Goal: Task Accomplishment & Management: Manage account settings

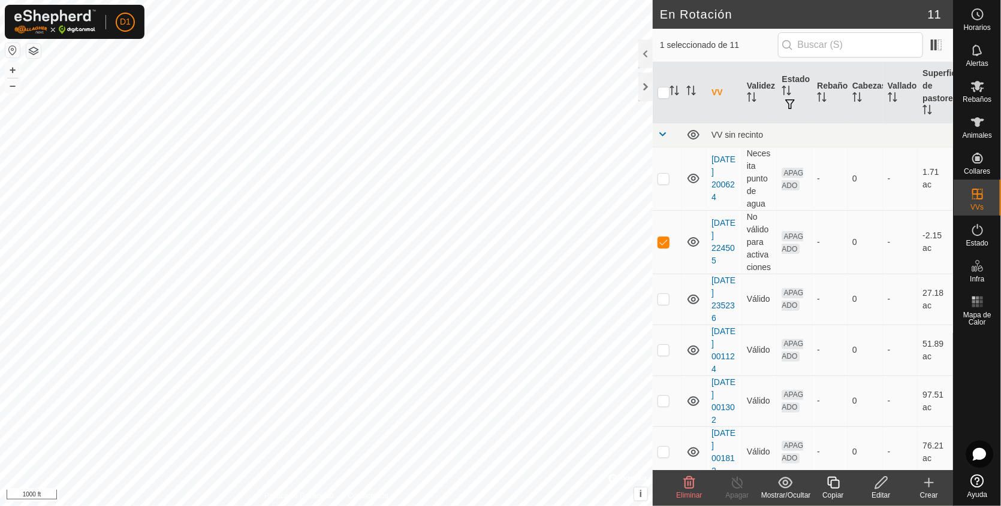
click at [687, 488] on icon at bounding box center [689, 483] width 14 height 14
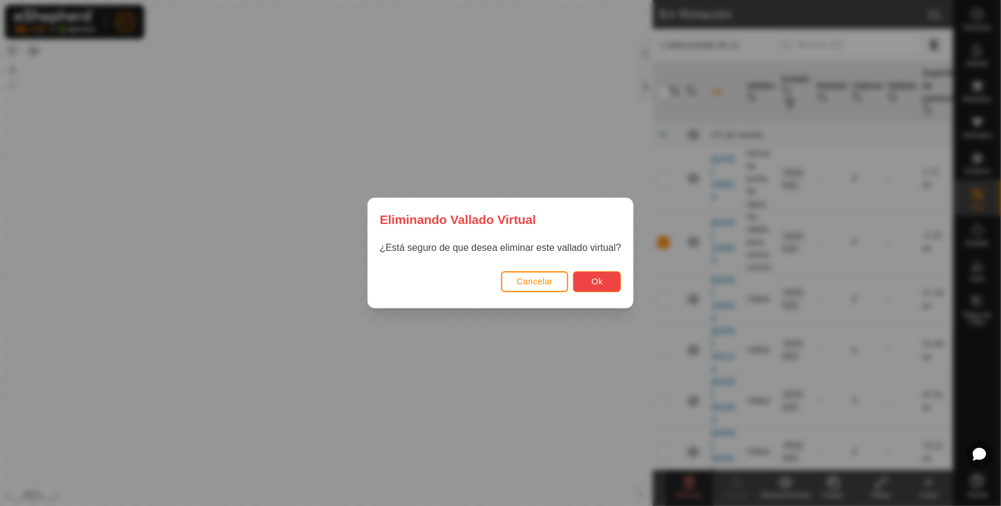
click at [595, 283] on span "Ok" at bounding box center [596, 282] width 11 height 10
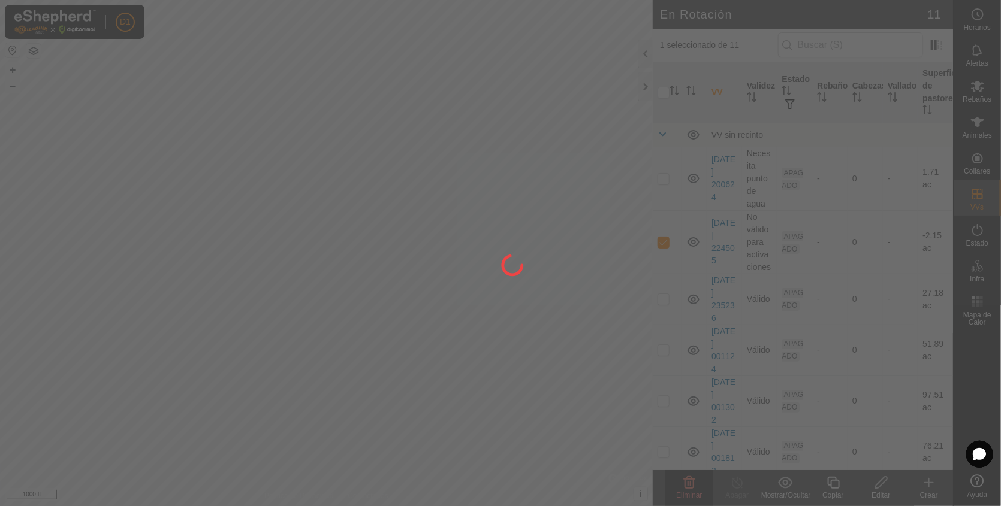
checkbox input "false"
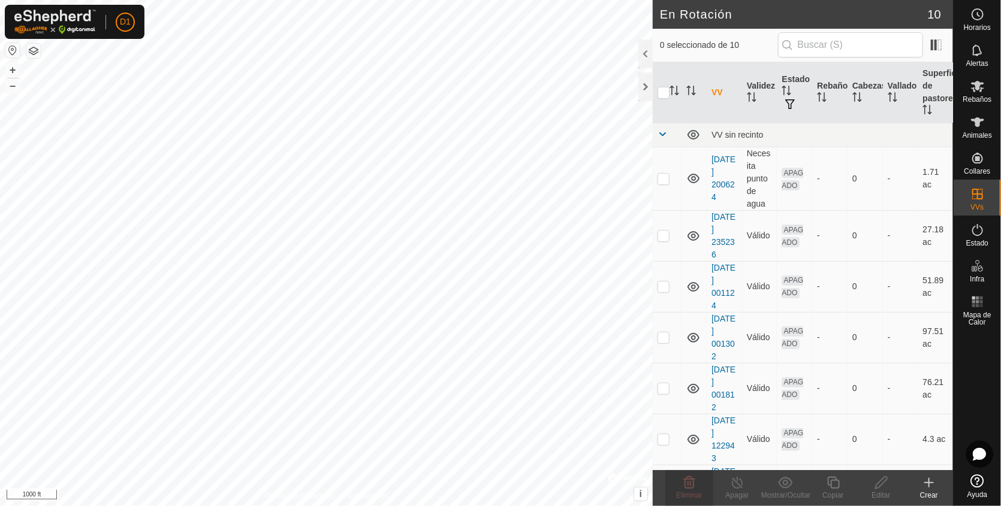
checkbox input "true"
click at [685, 494] on span "Eliminar" at bounding box center [689, 495] width 26 height 8
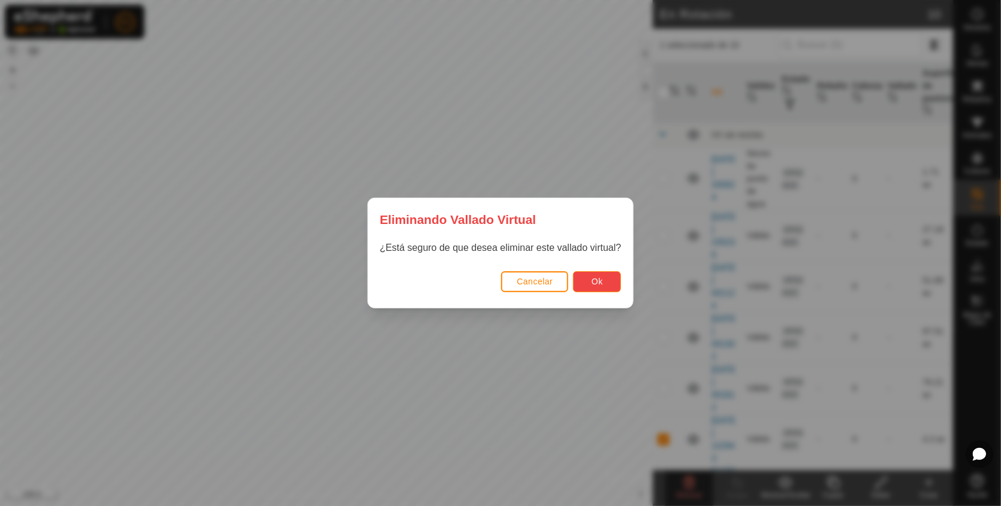
click at [587, 285] on button "Ok" at bounding box center [597, 281] width 48 height 21
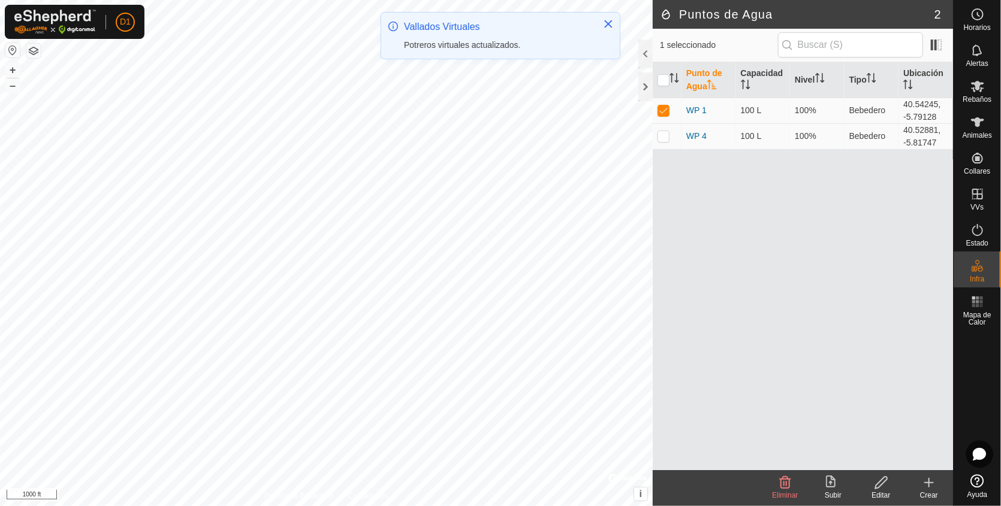
click at [781, 483] on icon at bounding box center [785, 483] width 11 height 12
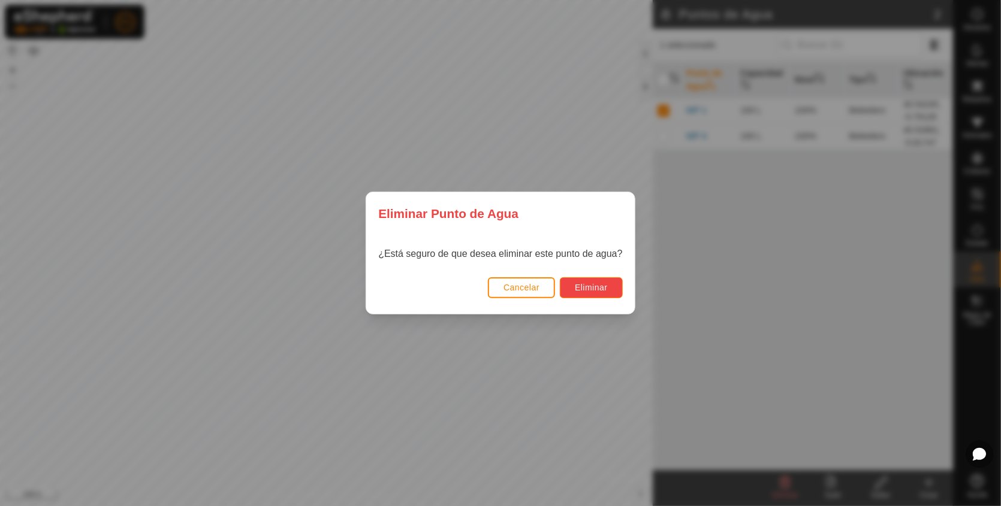
click at [596, 285] on span "Eliminar" at bounding box center [591, 288] width 33 height 10
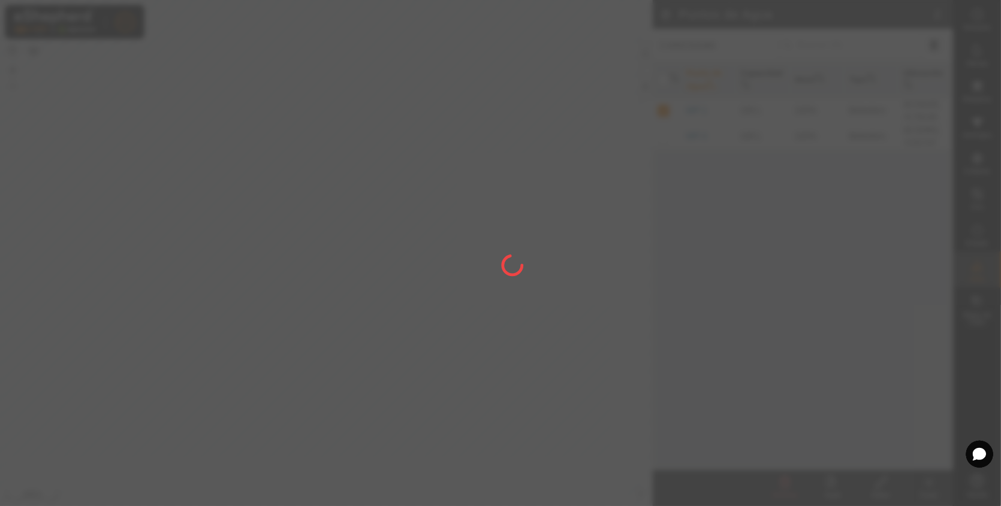
checkbox input "false"
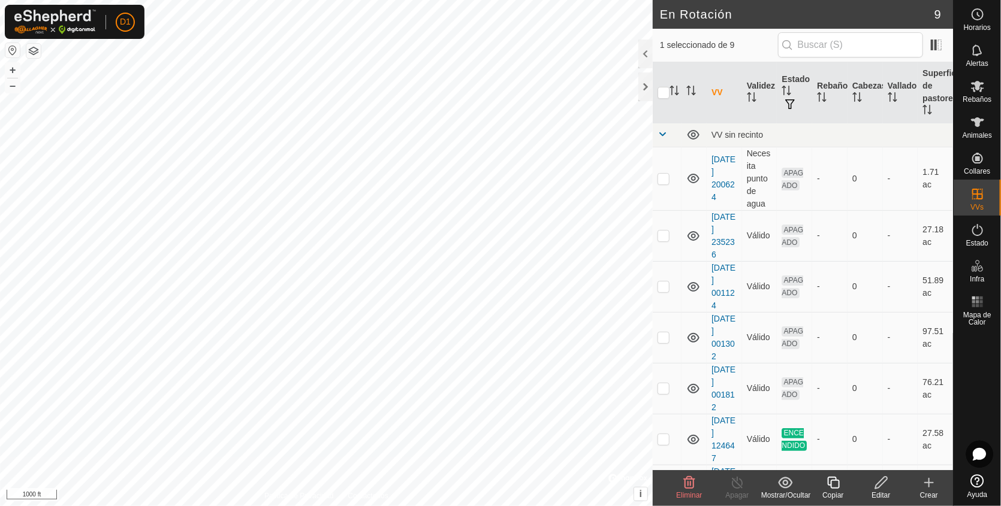
click at [692, 488] on icon at bounding box center [689, 483] width 11 height 12
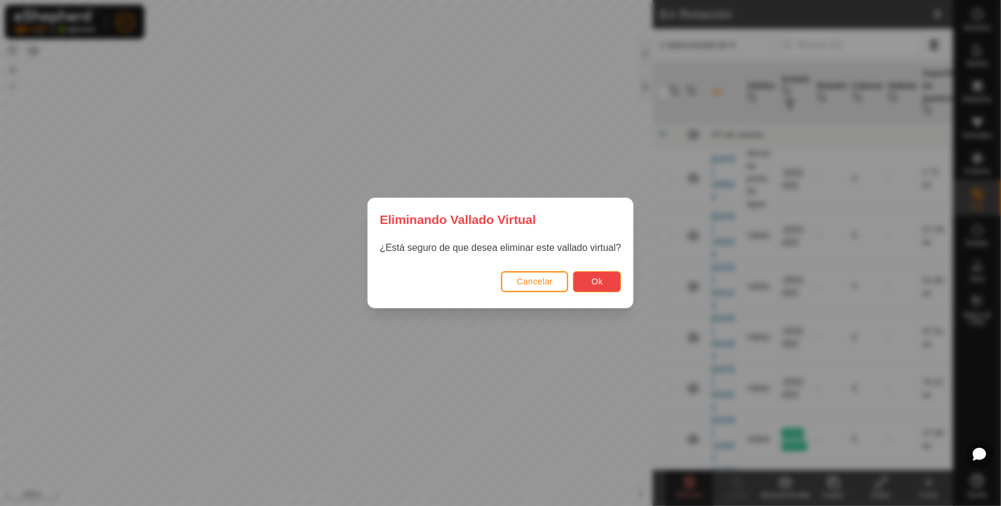
click at [589, 282] on button "Ok" at bounding box center [597, 281] width 48 height 21
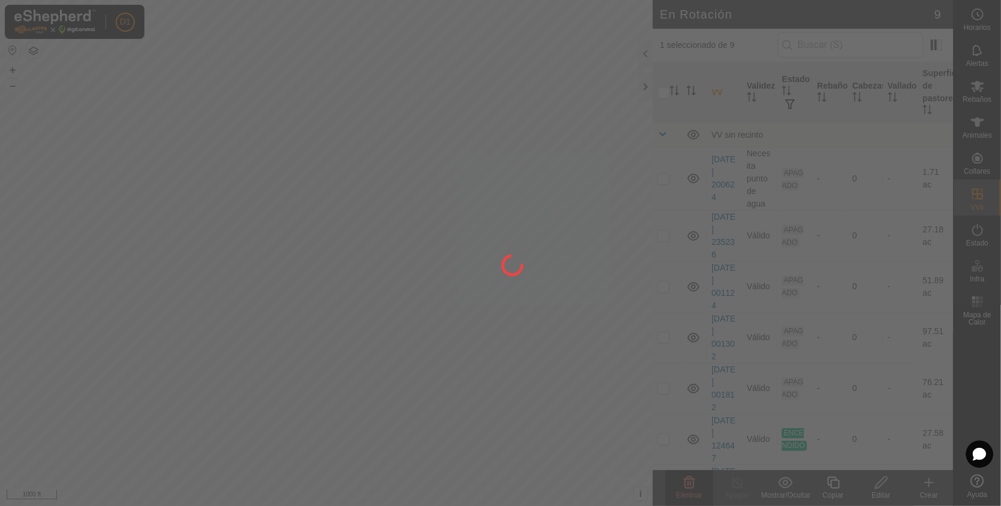
checkbox input "false"
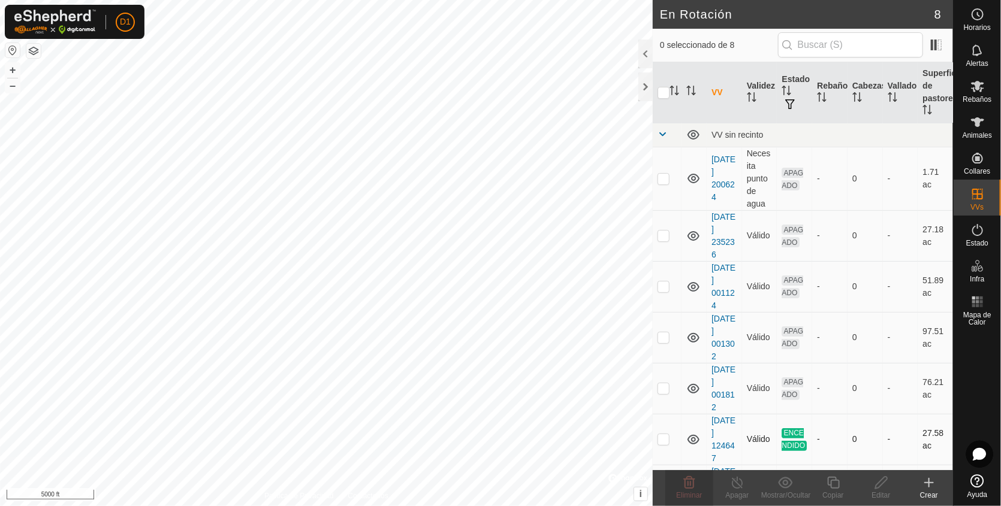
click at [663, 434] on p-checkbox at bounding box center [663, 439] width 12 height 10
checkbox input "false"
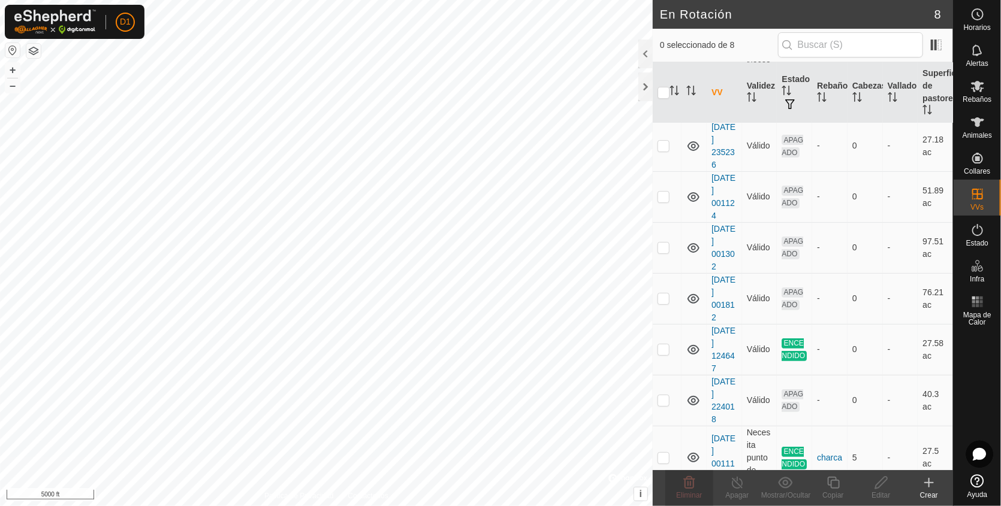
scroll to position [108, 0]
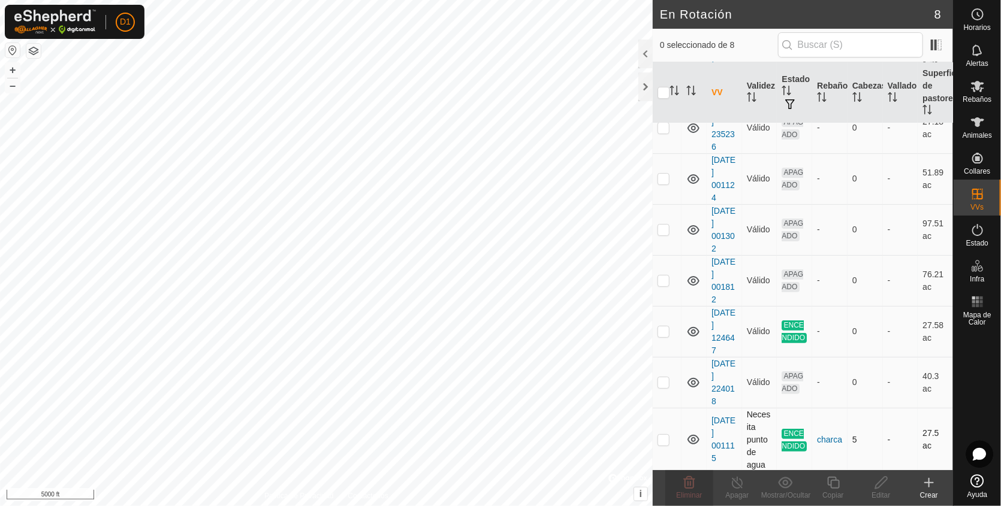
click at [661, 437] on p-checkbox at bounding box center [663, 440] width 12 height 10
checkbox input "false"
click at [13, 68] on button "+" at bounding box center [12, 70] width 14 height 14
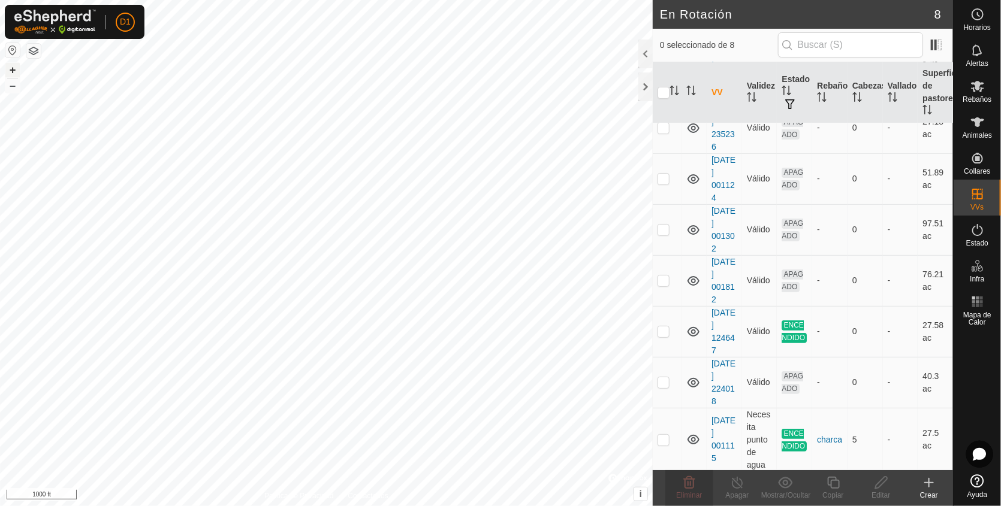
click at [13, 69] on button "+" at bounding box center [12, 70] width 14 height 14
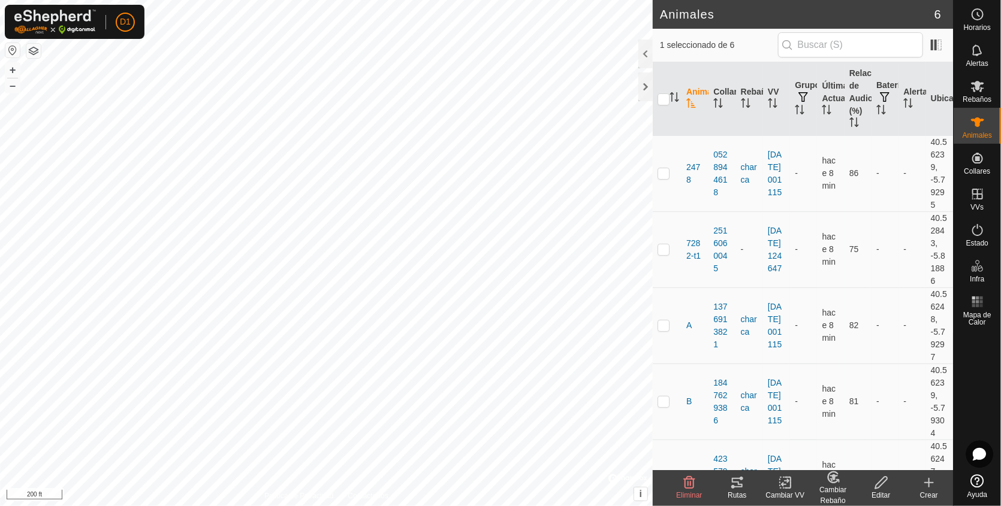
click at [736, 488] on icon at bounding box center [737, 483] width 14 height 14
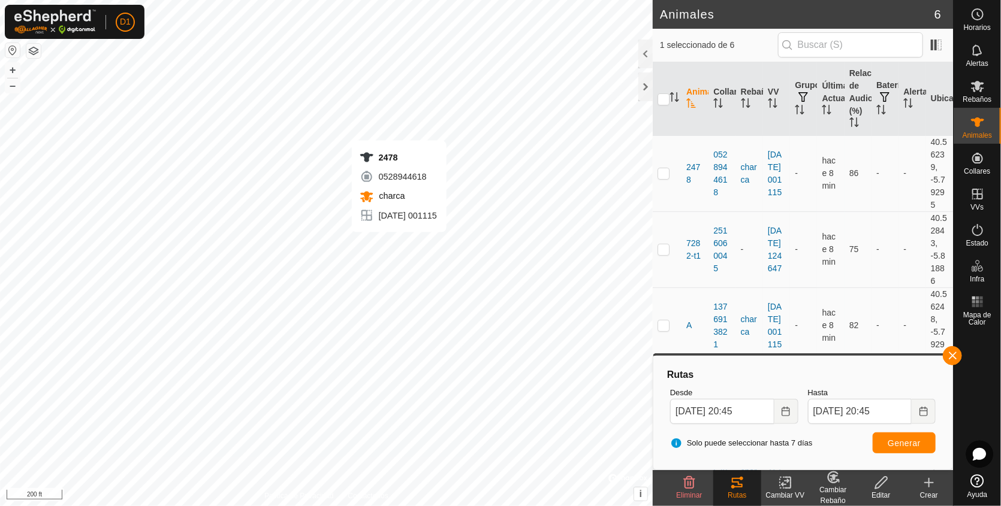
checkbox input "true"
checkbox input "false"
click at [735, 484] on icon at bounding box center [737, 483] width 14 height 14
click at [899, 443] on span "Generar" at bounding box center [903, 444] width 33 height 10
checkbox input "false"
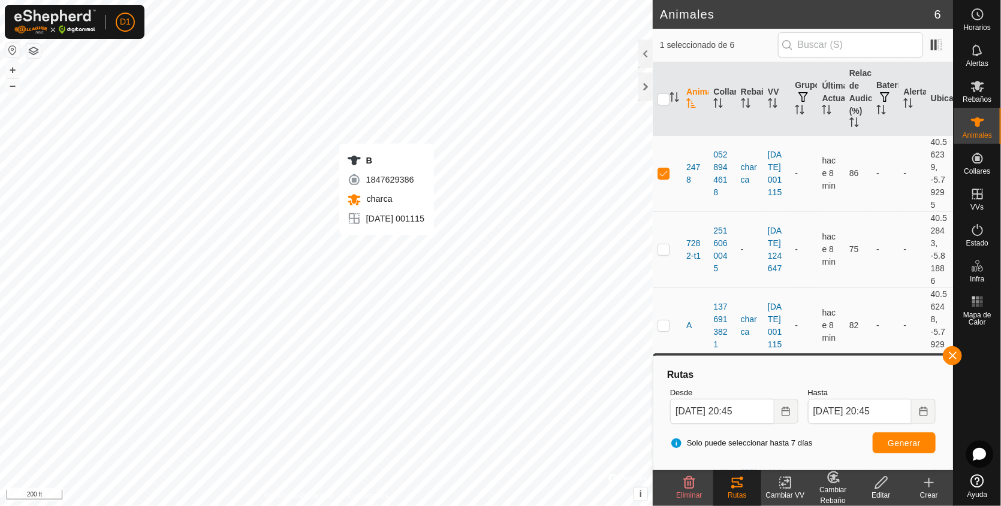
checkbox input "true"
click at [896, 434] on button "Generar" at bounding box center [903, 443] width 63 height 21
checkbox input "true"
checkbox input "false"
click at [917, 441] on span "Generar" at bounding box center [903, 444] width 33 height 10
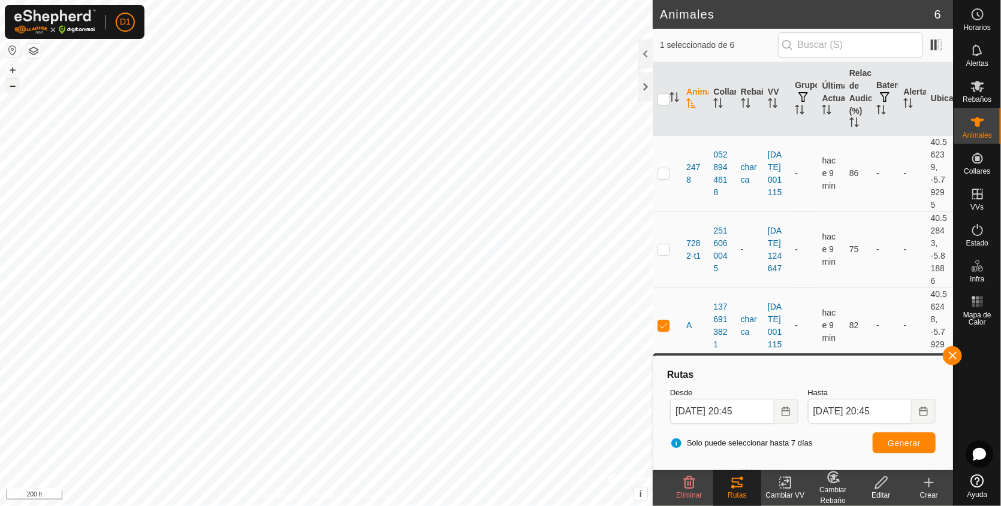
click at [14, 89] on button "–" at bounding box center [12, 85] width 14 height 14
click at [9, 68] on button "+" at bounding box center [12, 70] width 14 height 14
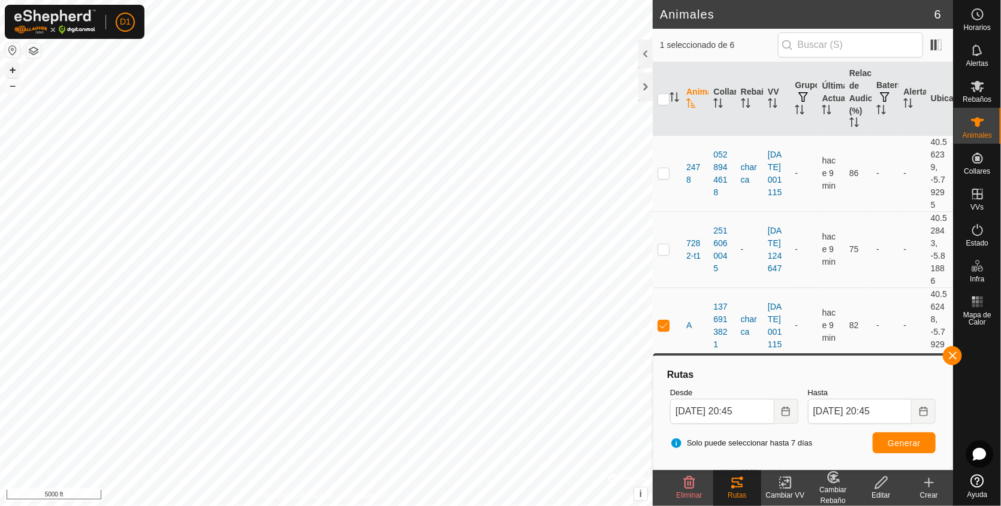
click at [9, 68] on button "+" at bounding box center [12, 70] width 14 height 14
click at [661, 325] on p-checkbox at bounding box center [663, 326] width 12 height 10
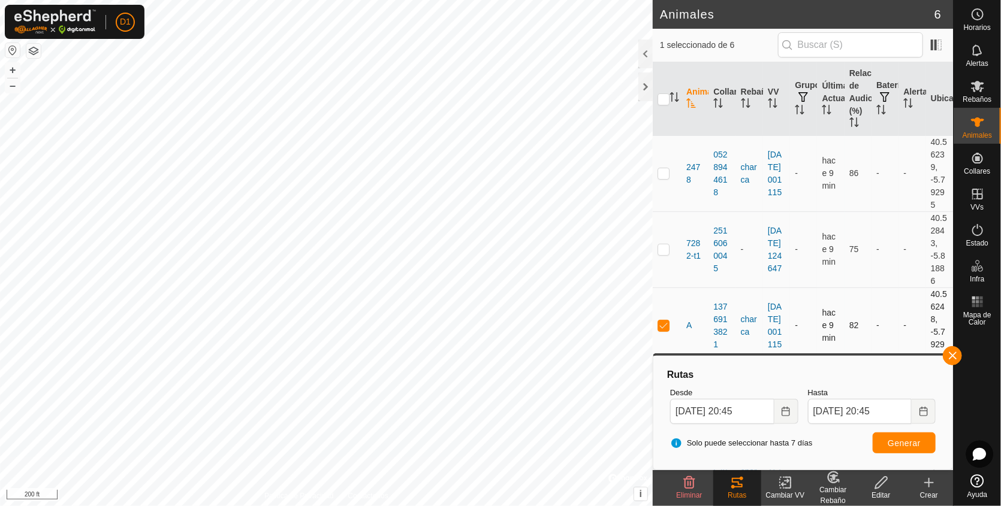
checkbox input "false"
click at [919, 443] on span "Generar" at bounding box center [903, 444] width 33 height 10
click at [951, 356] on button "button" at bounding box center [951, 355] width 19 height 19
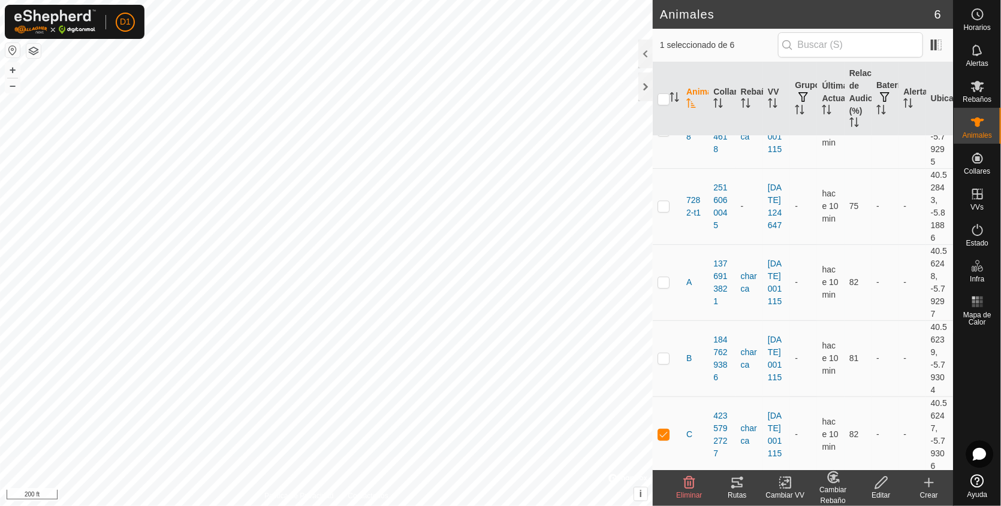
scroll to position [60, 0]
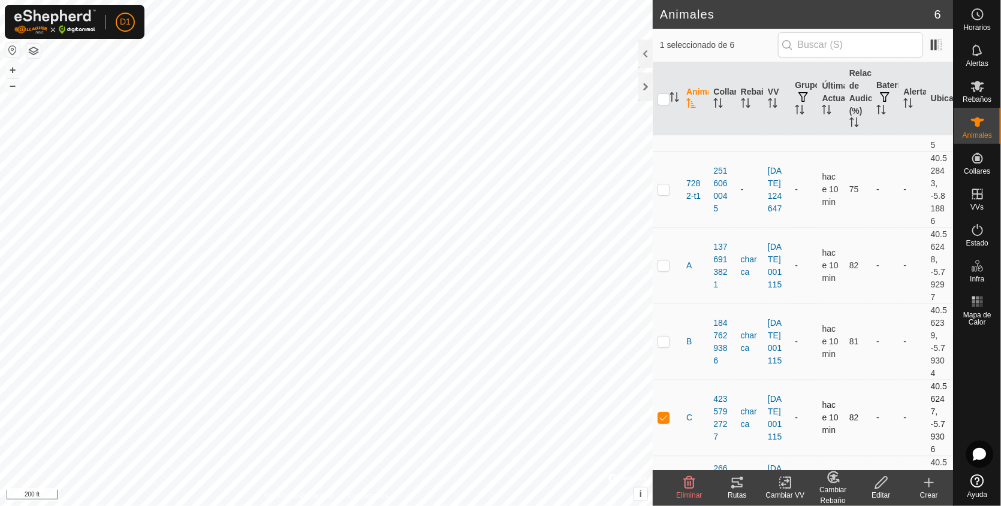
click at [664, 415] on p-checkbox at bounding box center [663, 418] width 12 height 10
checkbox input "false"
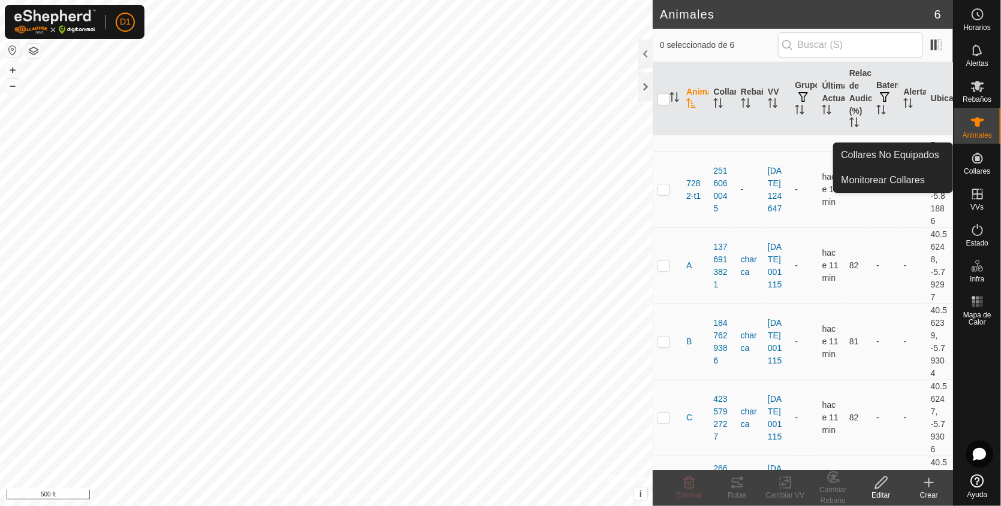
click at [978, 168] on span "Collares" at bounding box center [976, 171] width 26 height 7
click at [895, 179] on link "Monitorear Collares" at bounding box center [892, 180] width 119 height 24
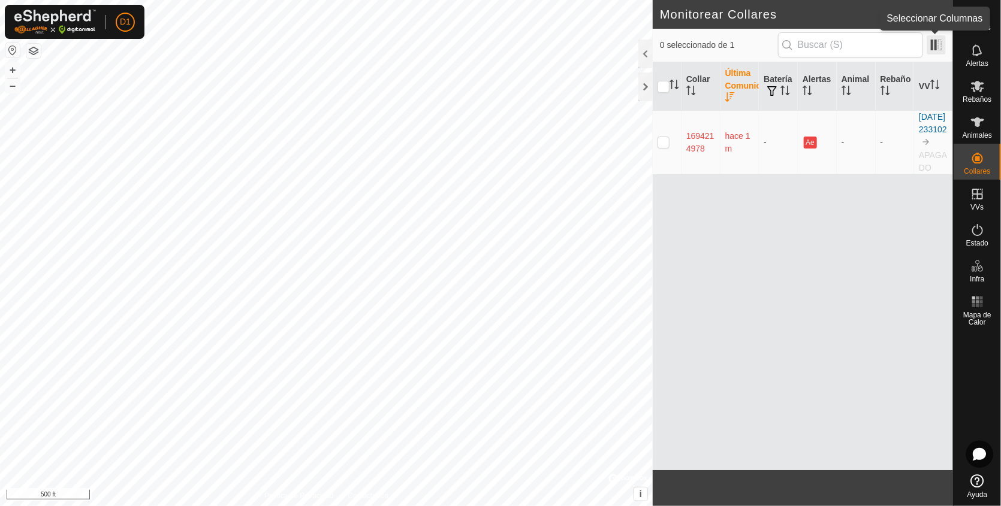
click at [938, 41] on span at bounding box center [935, 44] width 19 height 19
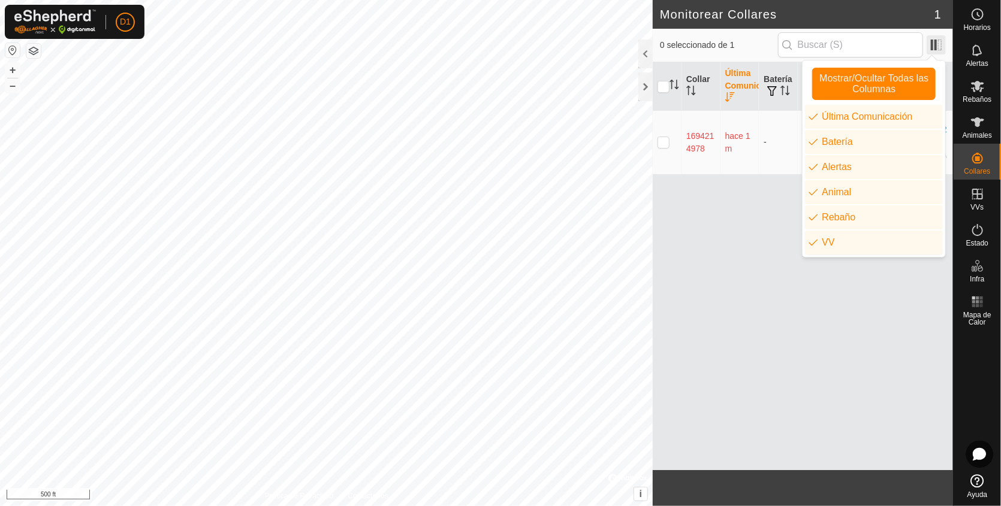
click at [938, 41] on span at bounding box center [935, 44] width 19 height 19
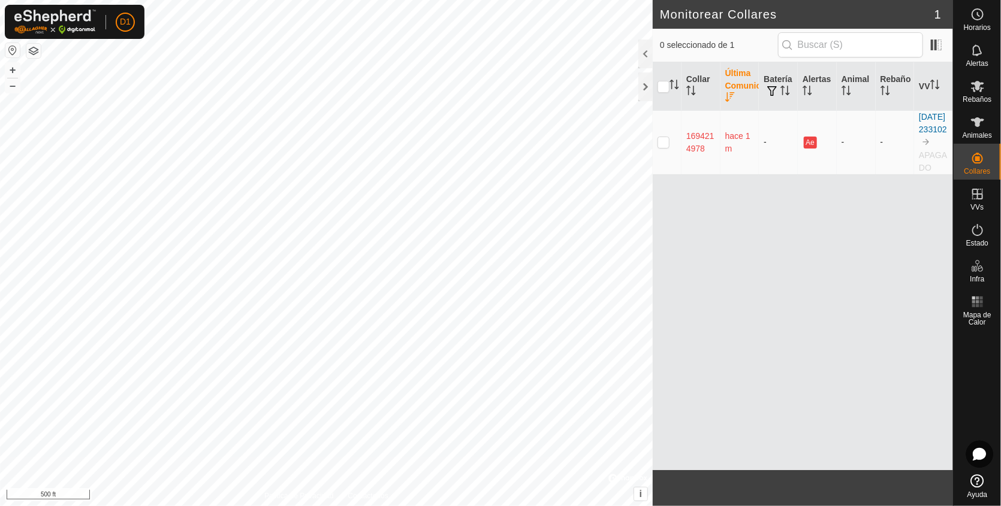
click at [661, 147] on p-checkbox at bounding box center [663, 142] width 12 height 10
checkbox input "true"
click at [663, 147] on p-checkbox at bounding box center [663, 142] width 12 height 10
checkbox input "false"
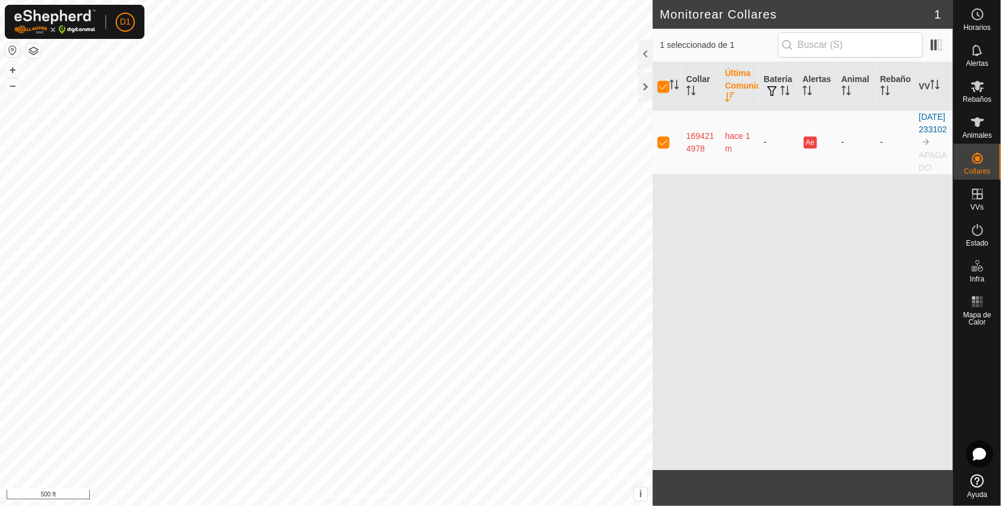
checkbox input "false"
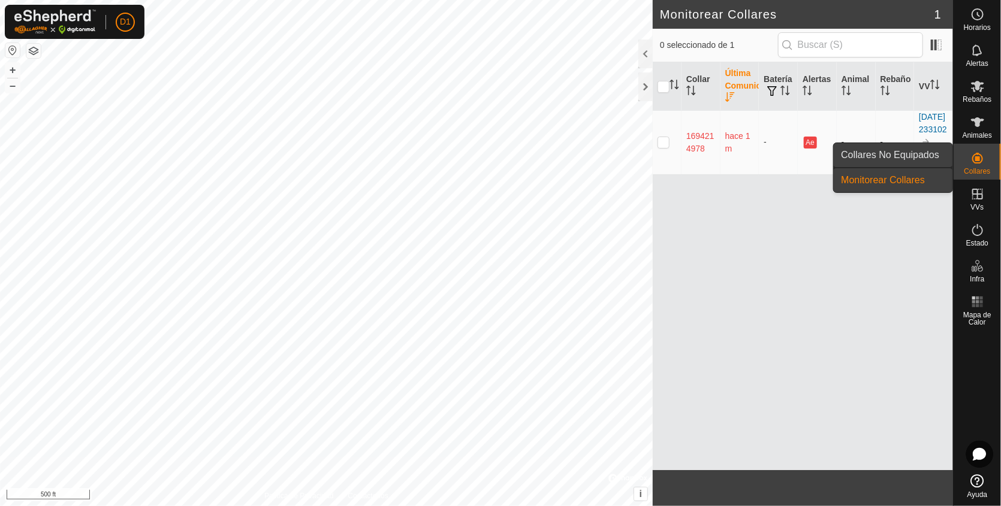
click at [914, 156] on link "Collares No Equipados" at bounding box center [892, 155] width 119 height 24
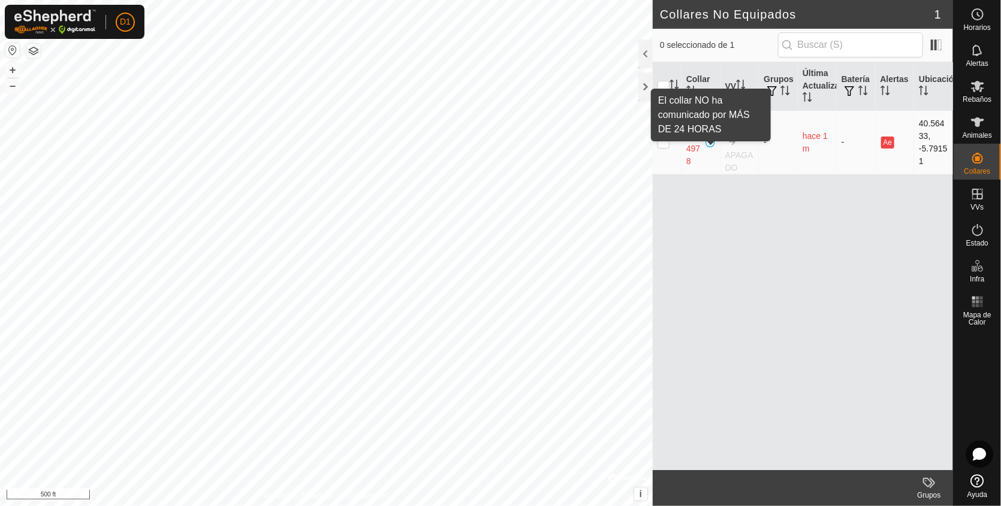
click at [708, 147] on span at bounding box center [711, 143] width 10 height 10
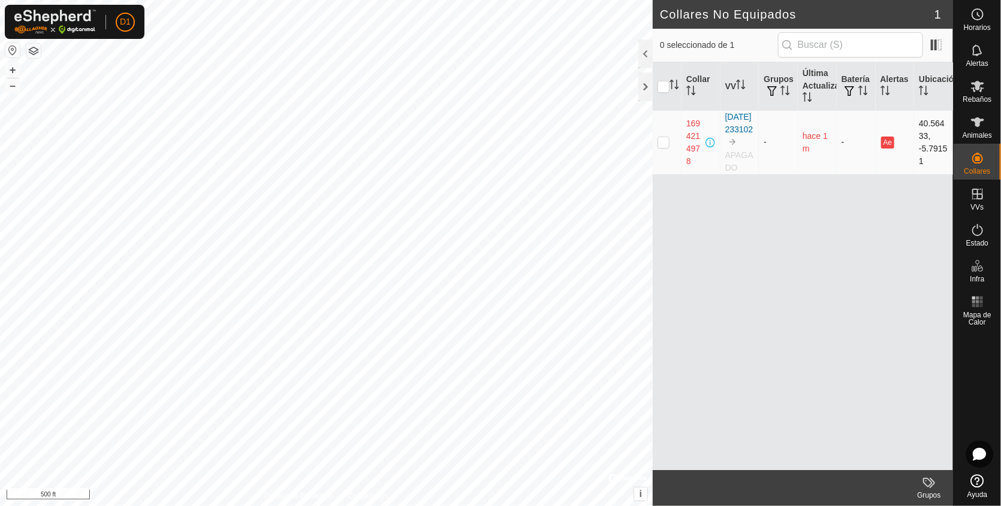
click at [708, 147] on span at bounding box center [711, 143] width 10 height 10
click at [663, 147] on p-checkbox at bounding box center [663, 142] width 12 height 10
checkbox input "true"
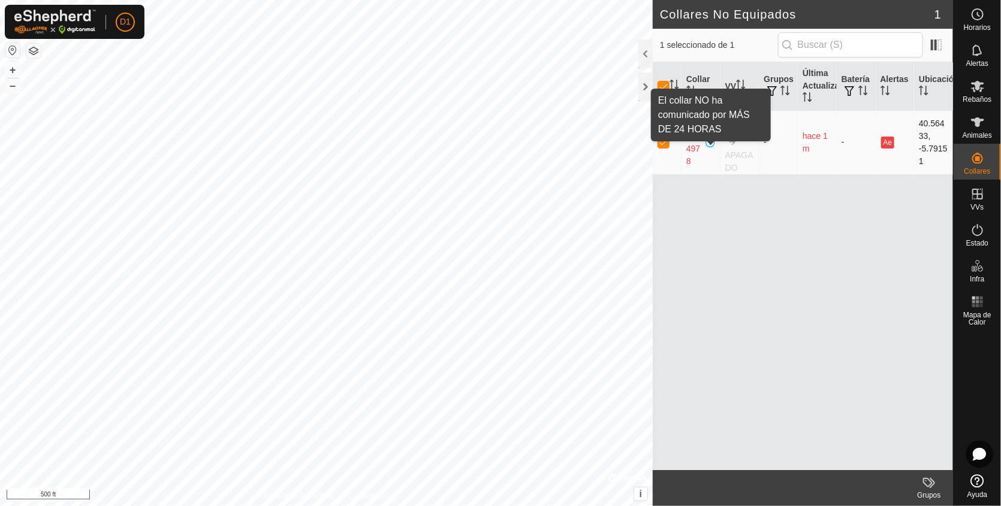
click at [711, 147] on span at bounding box center [711, 143] width 10 height 10
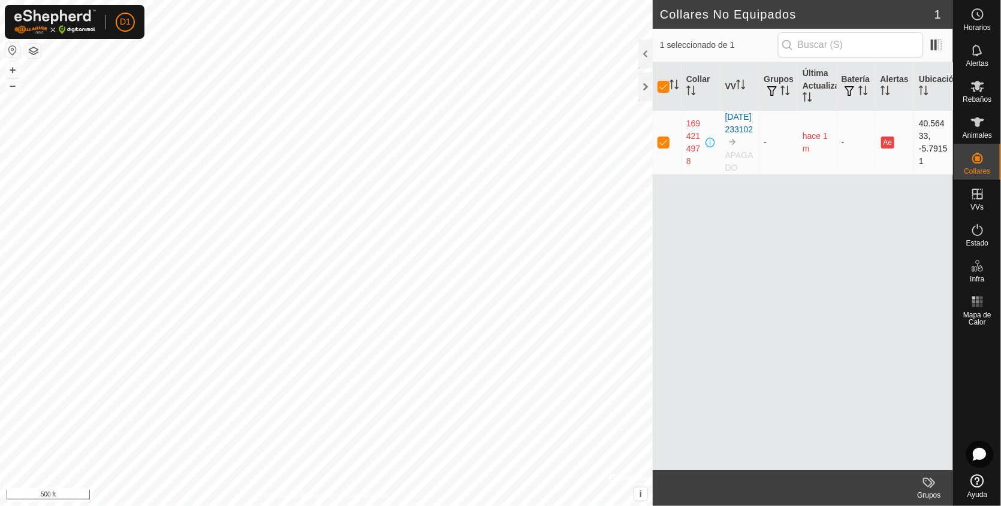
click at [660, 147] on p-checkbox at bounding box center [663, 142] width 12 height 10
checkbox input "false"
click at [28, 47] on button "button" at bounding box center [33, 51] width 14 height 14
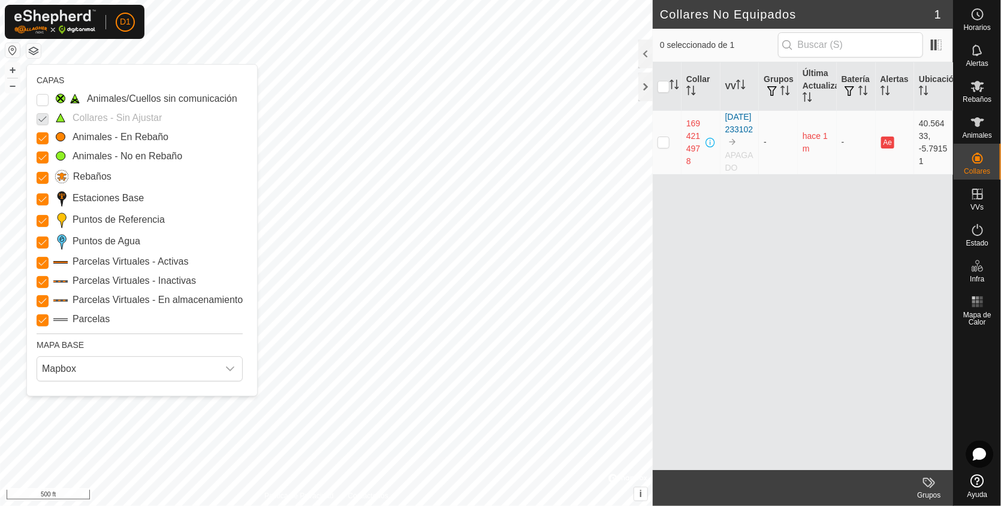
click at [48, 81] on div "CAPAS" at bounding box center [140, 80] width 206 height 13
click at [229, 367] on icon "dropdown trigger" at bounding box center [230, 369] width 10 height 10
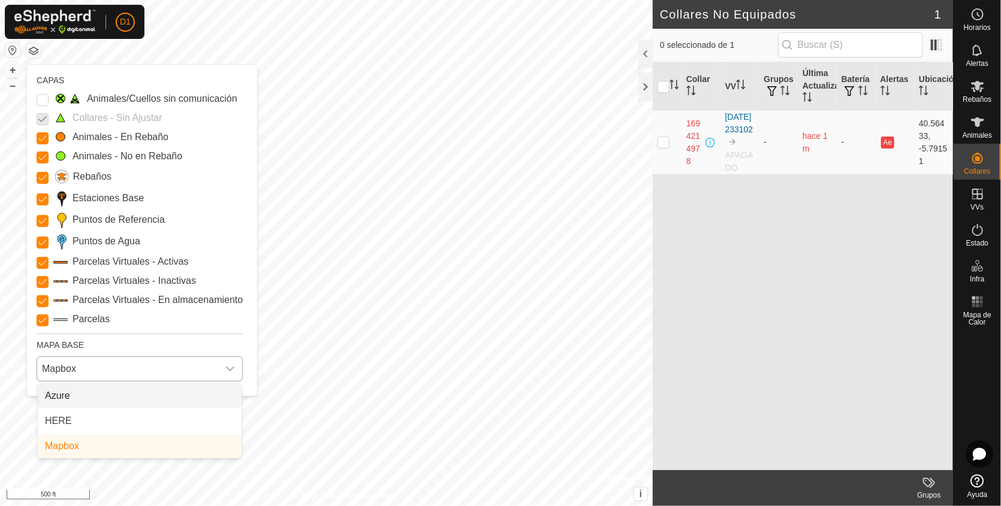
click at [229, 367] on icon "dropdown trigger" at bounding box center [230, 369] width 10 height 10
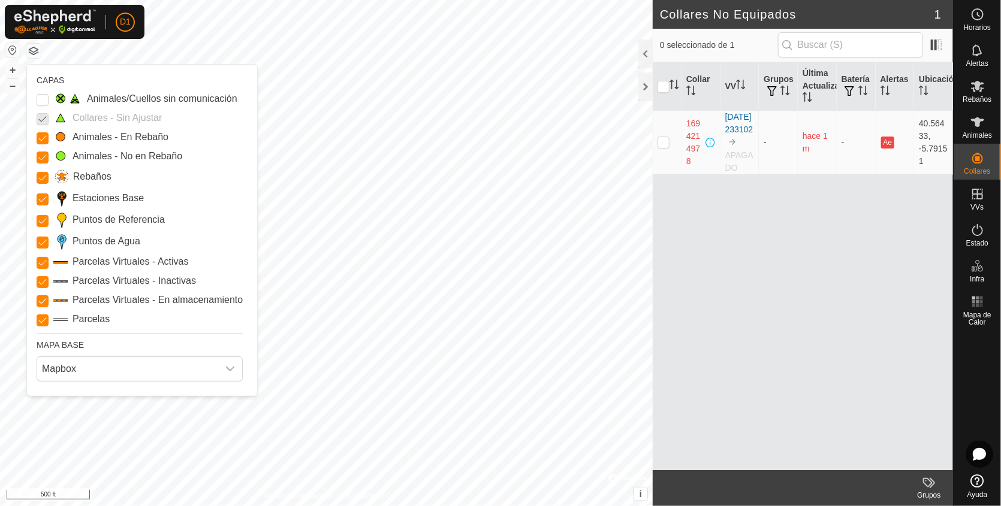
click at [95, 342] on div "MAPA BASE" at bounding box center [140, 343] width 206 height 18
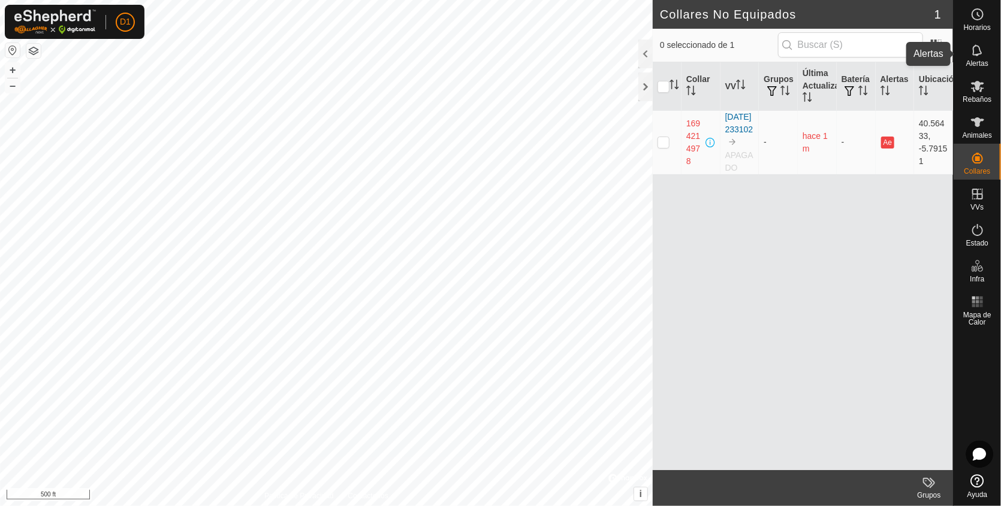
click at [972, 51] on icon at bounding box center [977, 49] width 10 height 11
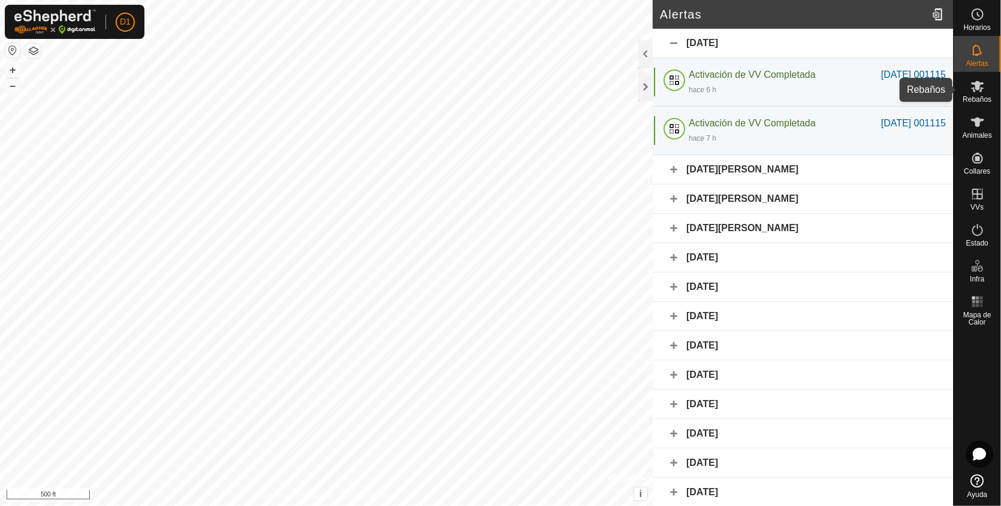
click at [976, 96] on span "Rebaños" at bounding box center [976, 99] width 29 height 7
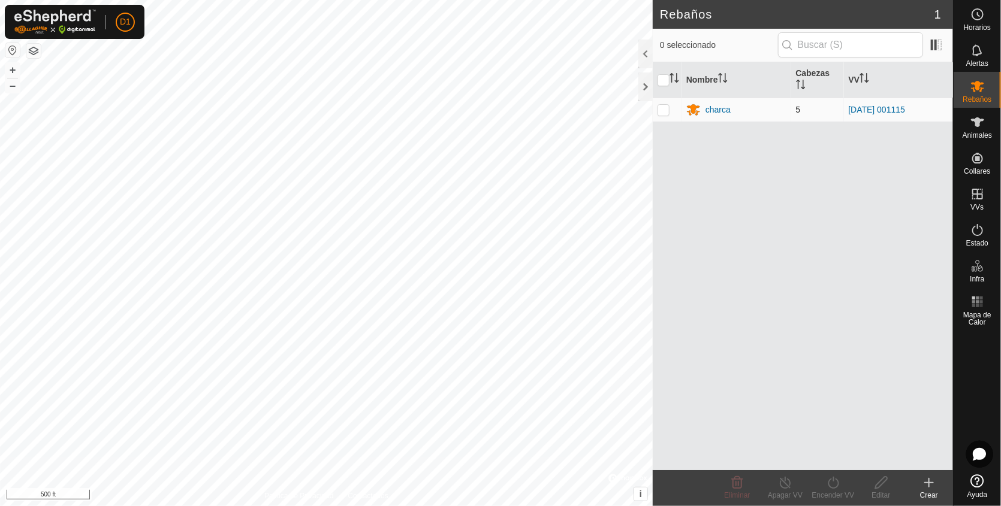
click at [660, 109] on p-checkbox at bounding box center [663, 110] width 12 height 10
checkbox input "true"
click at [660, 109] on p-checkbox at bounding box center [663, 110] width 12 height 10
checkbox input "false"
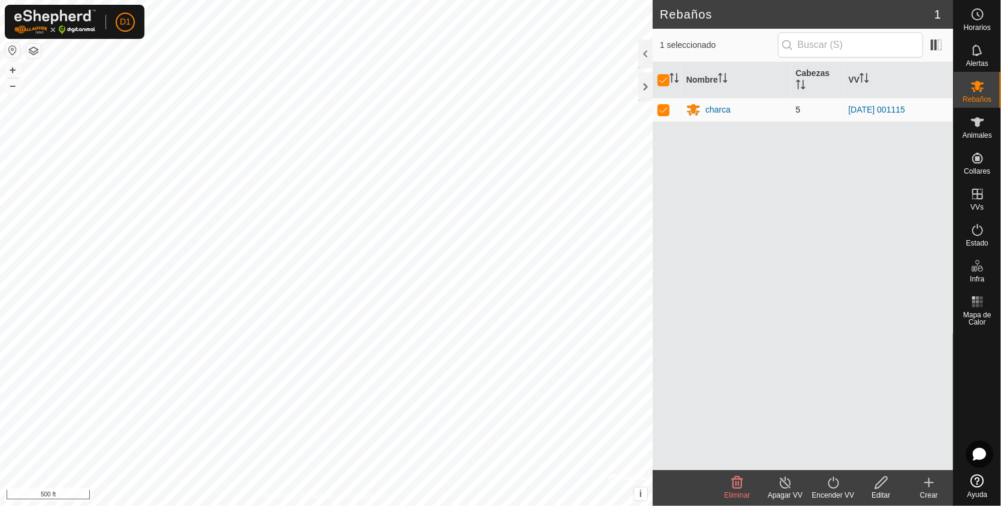
checkbox input "false"
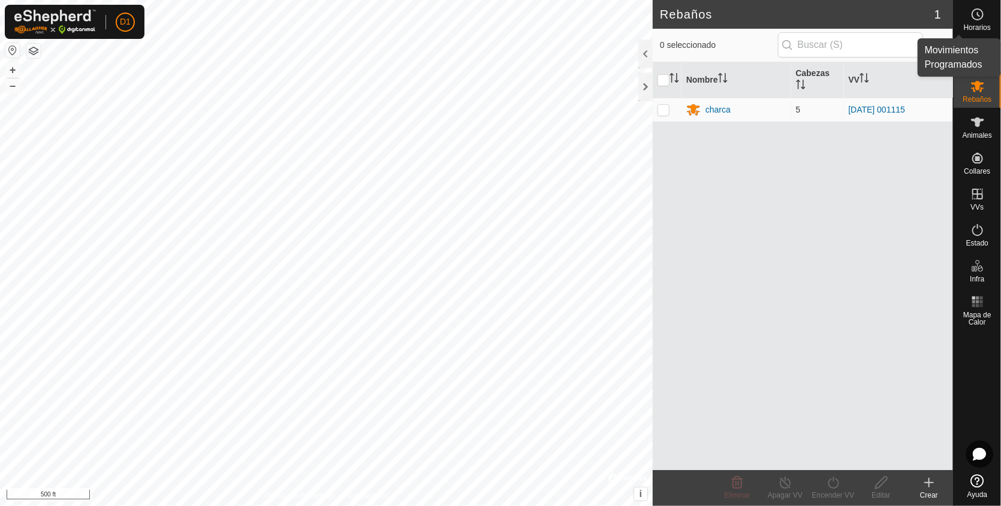
click at [971, 17] on icon at bounding box center [977, 14] width 14 height 14
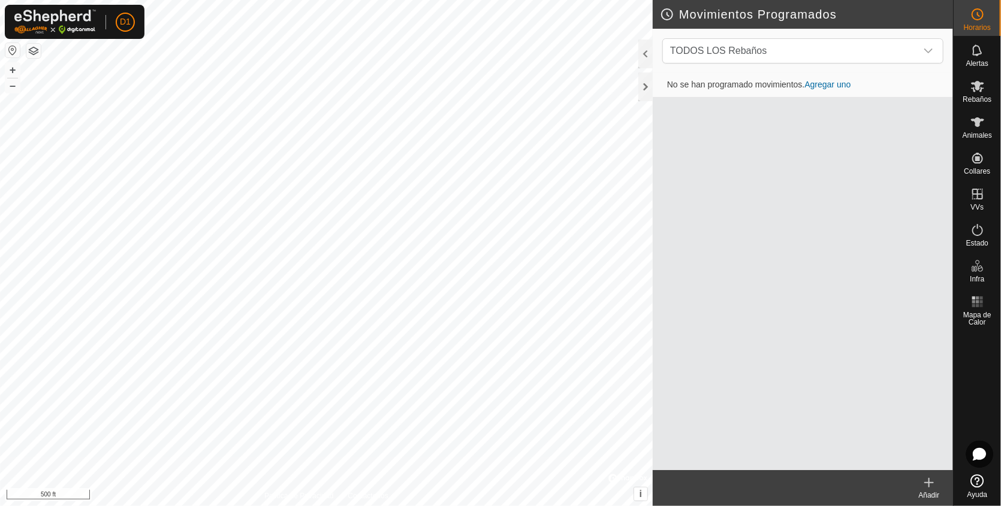
click at [971, 17] on icon at bounding box center [977, 14] width 14 height 14
click at [875, 176] on div "No se han programado movimientos. Agregar uno" at bounding box center [802, 271] width 300 height 397
click at [971, 126] on icon at bounding box center [977, 122] width 14 height 14
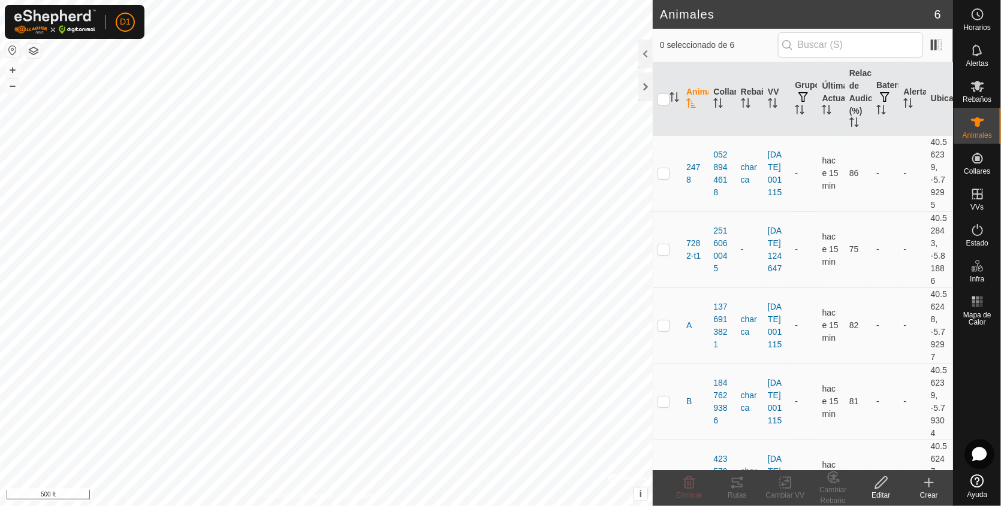
click at [974, 457] on icon at bounding box center [978, 454] width 13 height 13
click at [0, 0] on icon at bounding box center [0, 0] width 0 height 0
click at [975, 484] on icon at bounding box center [977, 481] width 13 height 13
click at [149, 68] on link "Ajustes" at bounding box center [180, 71] width 119 height 19
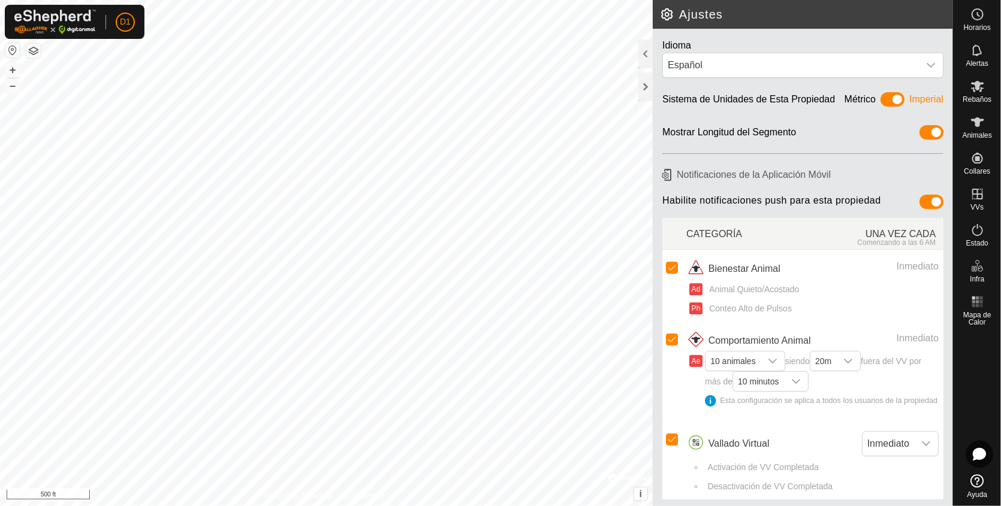
scroll to position [24, 0]
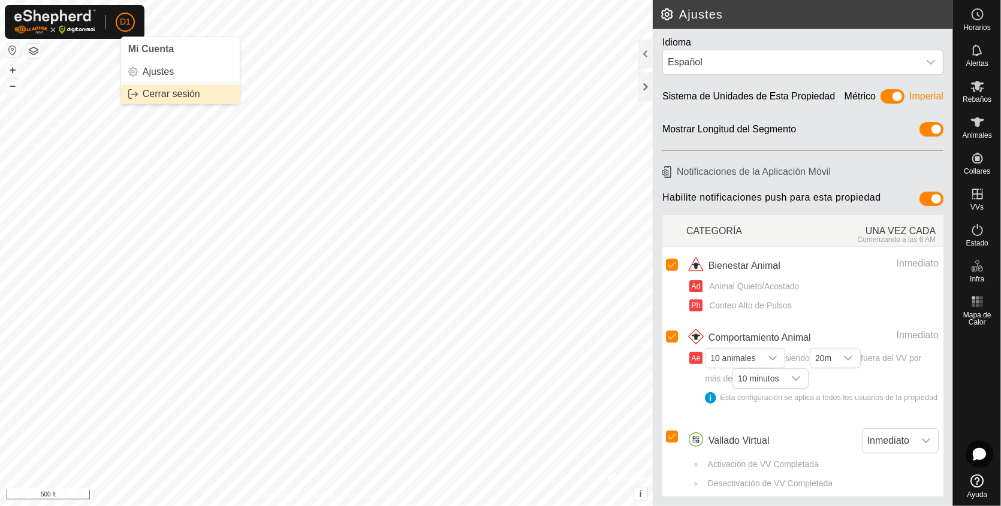
click at [168, 87] on link "Cerrar sesión" at bounding box center [180, 93] width 119 height 19
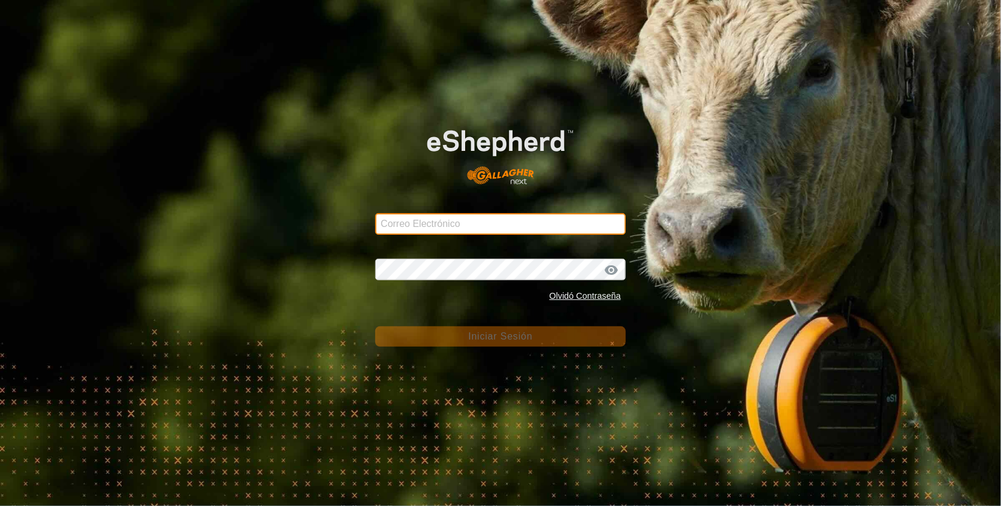
type input "[PERSON_NAME][EMAIL_ADDRESS][DOMAIN_NAME]"
